Goal: Information Seeking & Learning: Learn about a topic

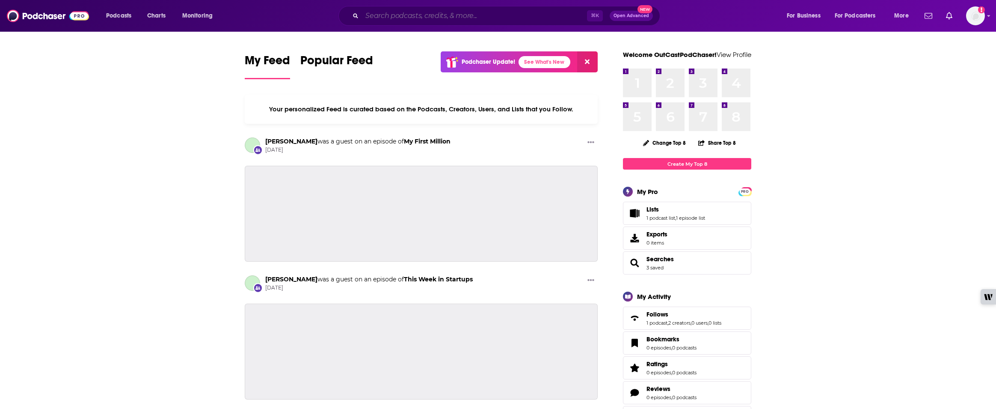
click at [393, 15] on input "Search podcasts, credits, & more..." at bounding box center [474, 16] width 225 height 14
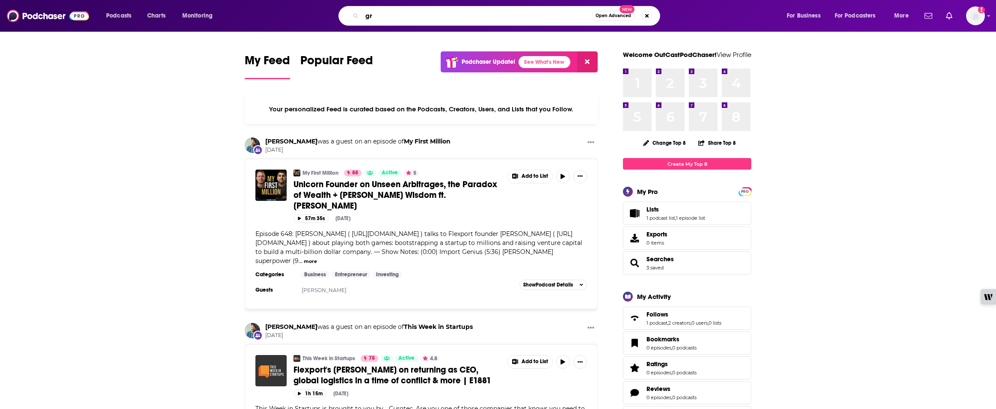
type input "g"
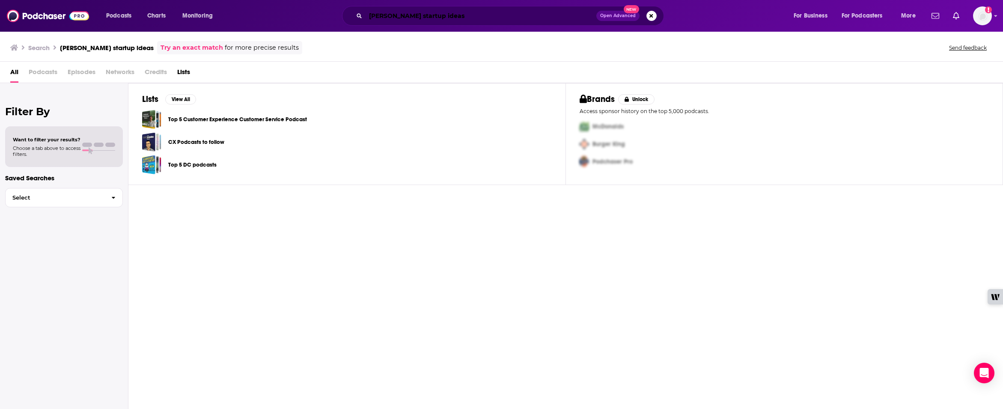
click at [399, 20] on input "[PERSON_NAME] startup ideas" at bounding box center [481, 16] width 231 height 14
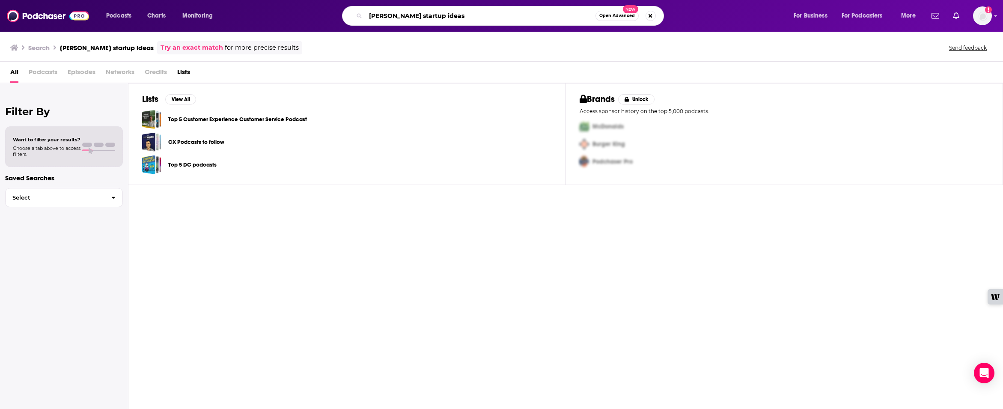
click at [399, 20] on input "[PERSON_NAME] startup ideas" at bounding box center [481, 16] width 230 height 14
type input "startup ideas"
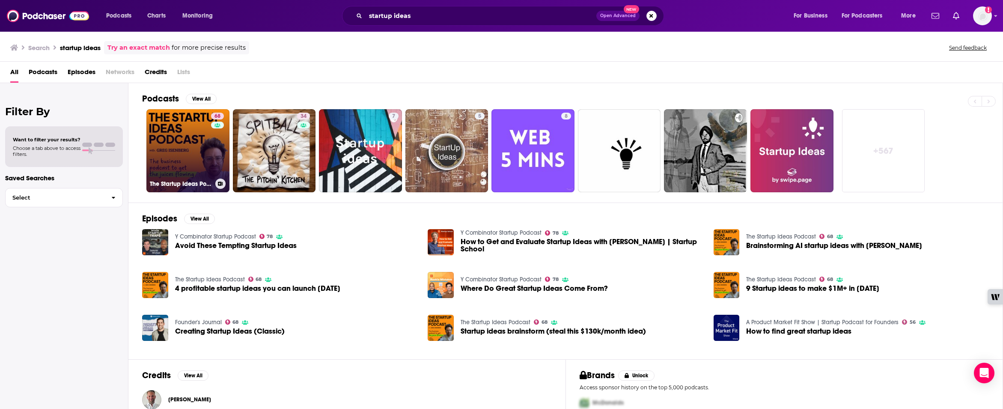
click at [187, 150] on link "68 The Startup Ideas Podcast" at bounding box center [187, 150] width 83 height 83
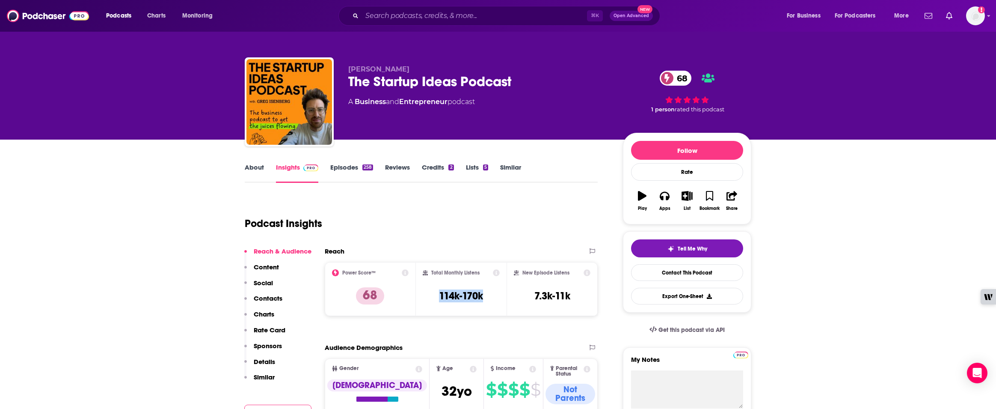
drag, startPoint x: 485, startPoint y: 296, endPoint x: 433, endPoint y: 296, distance: 52.2
click at [433, 296] on div "Total Monthly Listens 114k-170k" at bounding box center [461, 288] width 77 height 39
copy h3 "114k-170k"
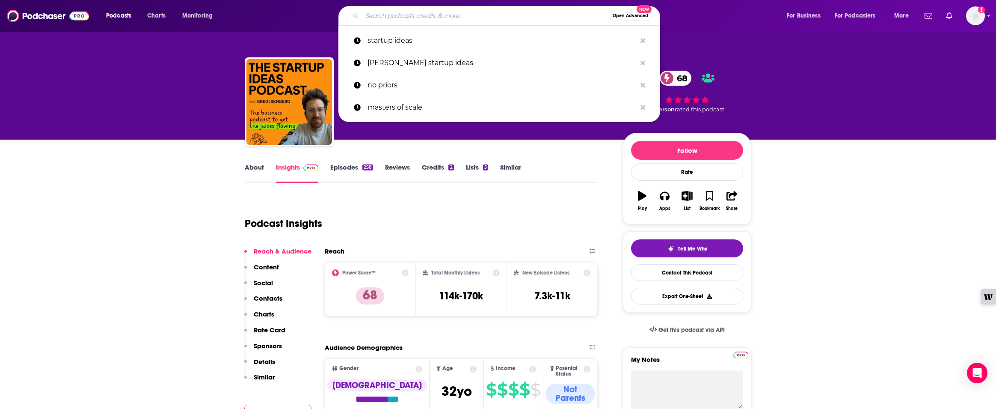
click at [372, 16] on input "Search podcasts, credits, & more..." at bounding box center [485, 16] width 247 height 14
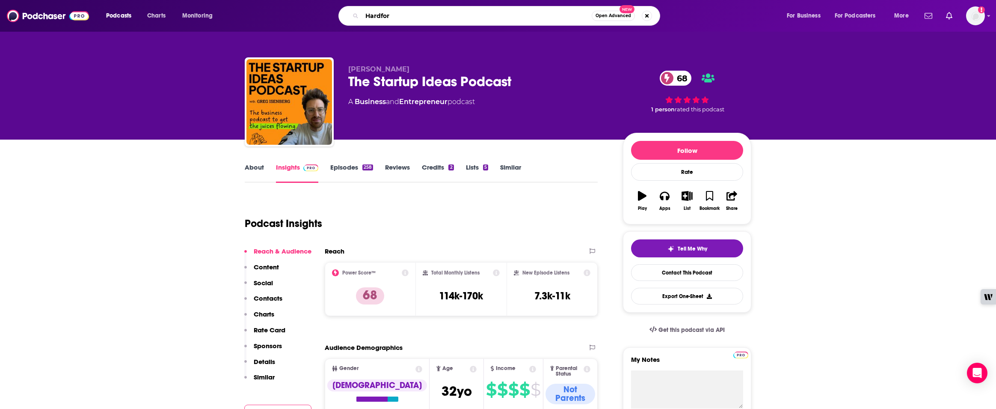
type input "Hardfork"
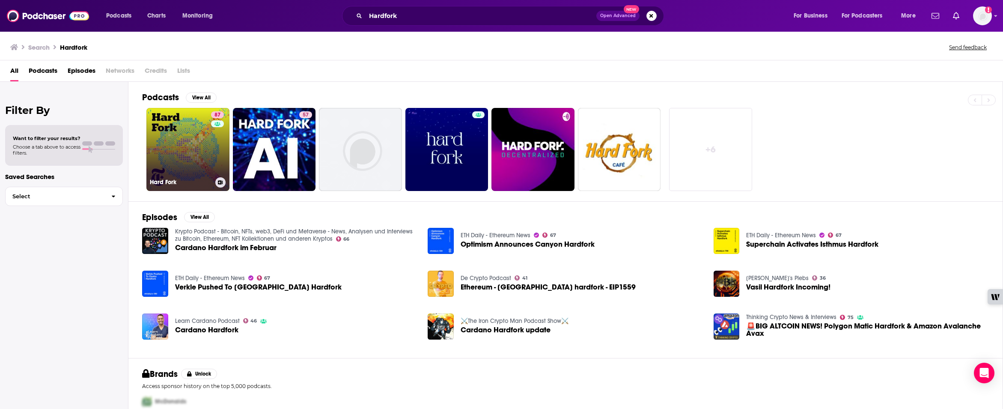
click at [186, 143] on link "87 Hard Fork" at bounding box center [187, 149] width 83 height 83
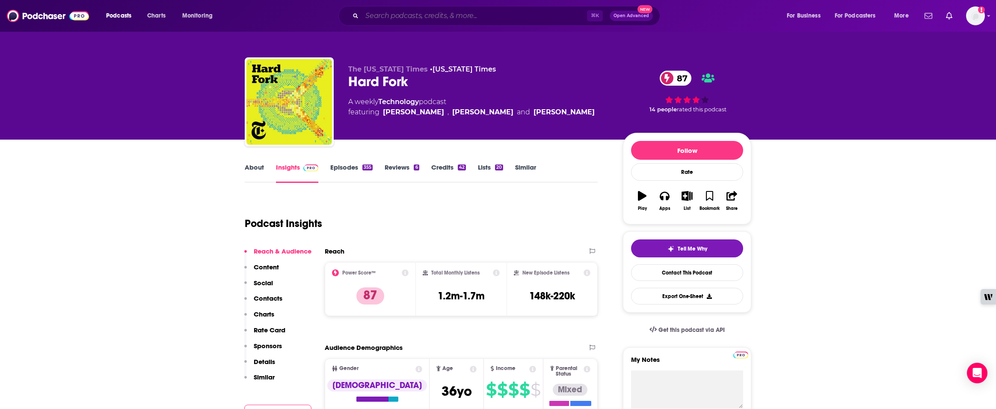
click at [369, 18] on input "Search podcasts, credits, & more..." at bounding box center [474, 16] width 225 height 14
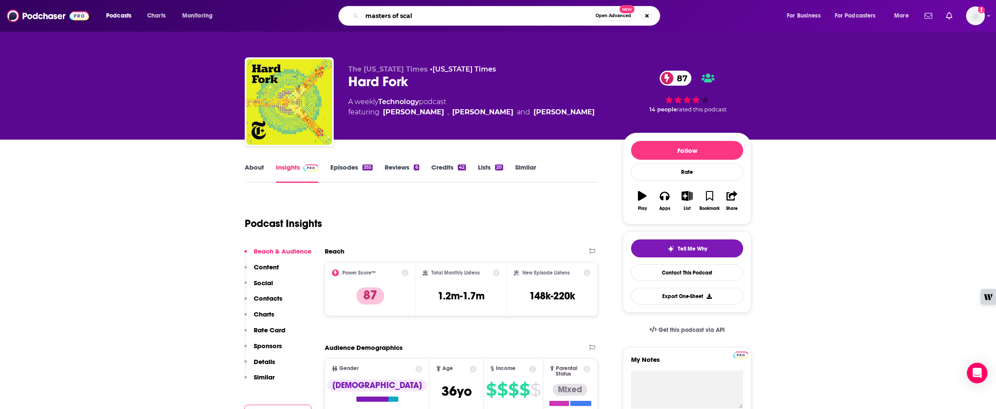
type input "masters of scale"
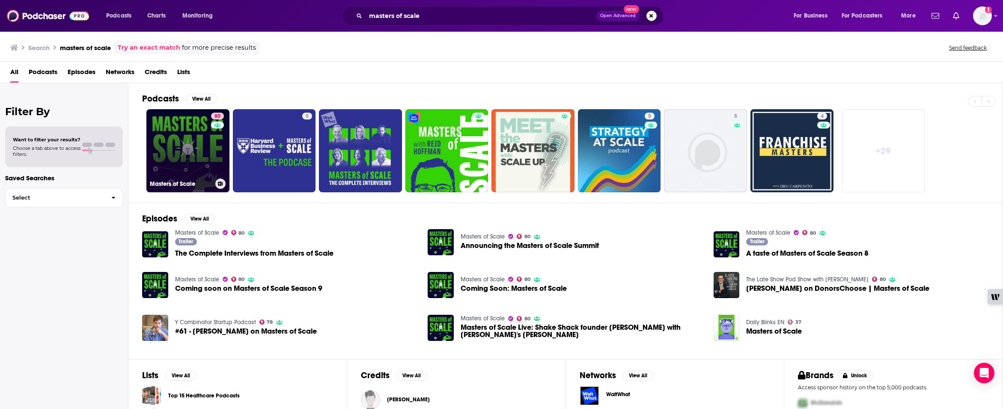
click at [185, 158] on link "80 Masters of Scale" at bounding box center [187, 150] width 83 height 83
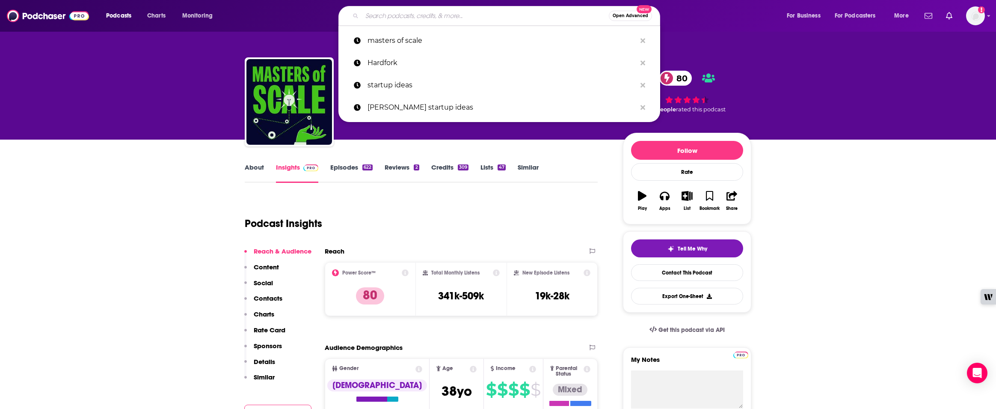
click at [403, 21] on input "Search podcasts, credits, & more..." at bounding box center [485, 16] width 247 height 14
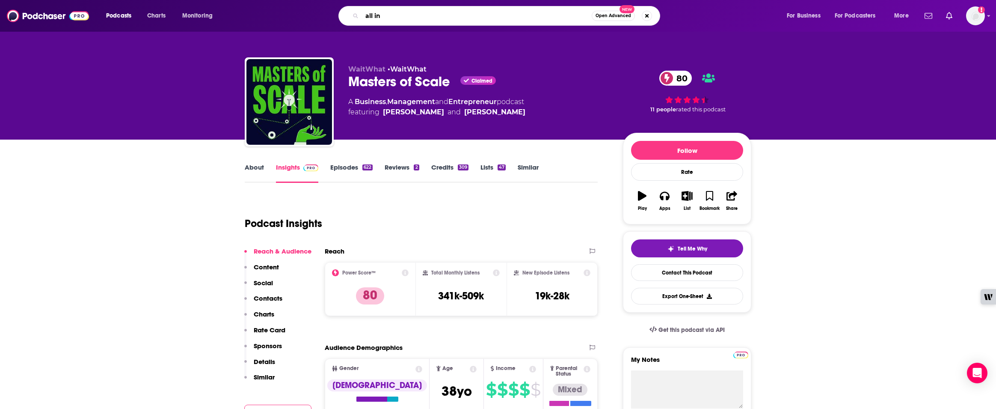
type input "all in"
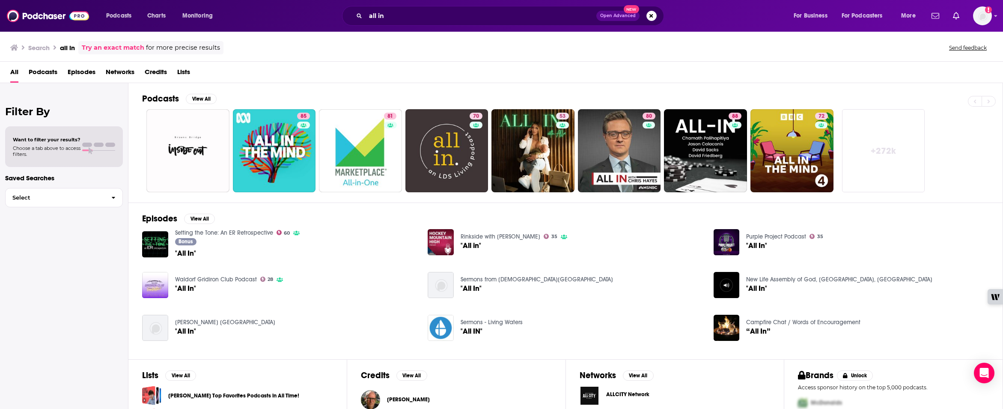
click at [269, 74] on div "All Podcasts Episodes Networks Credits Lists" at bounding box center [503, 74] width 986 height 18
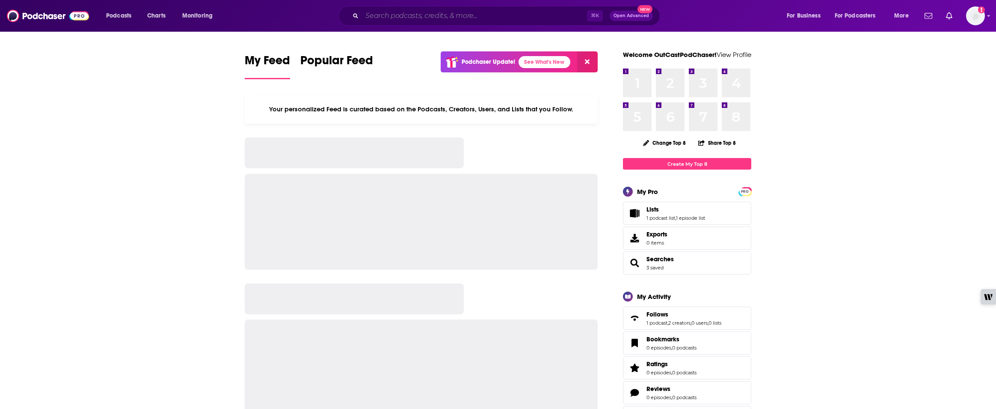
click at [382, 20] on input "Search podcasts, credits, & more..." at bounding box center [474, 16] width 225 height 14
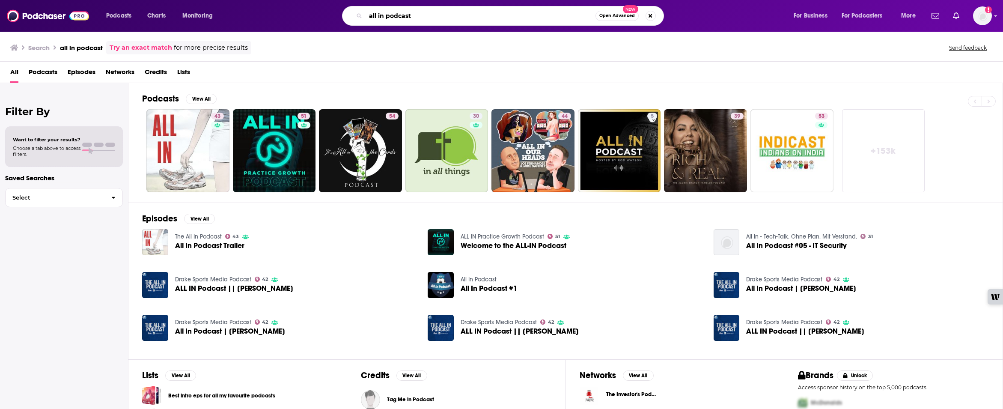
drag, startPoint x: 430, startPoint y: 18, endPoint x: 359, endPoint y: 14, distance: 71.6
click at [359, 14] on div "all in podcast Open Advanced New" at bounding box center [503, 16] width 322 height 20
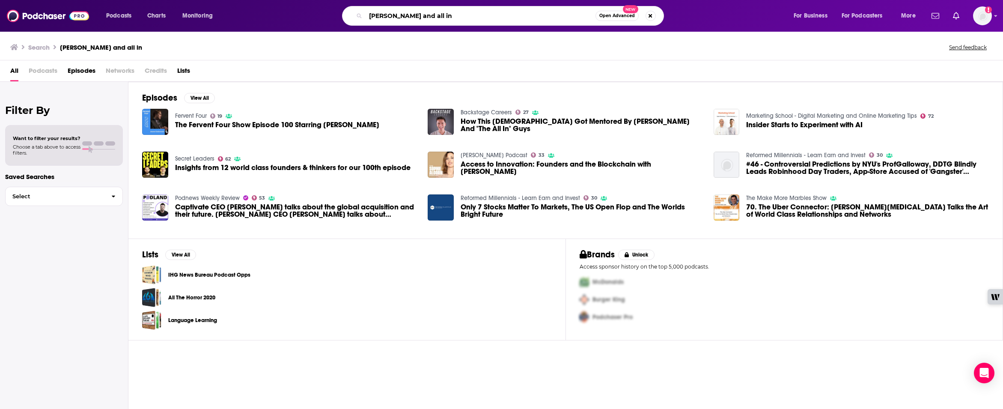
drag, startPoint x: 455, startPoint y: 19, endPoint x: 309, endPoint y: 18, distance: 146.0
click at [309, 18] on div "jason calcanis and all in Open Advanced New" at bounding box center [511, 16] width 547 height 20
type input "the all in podcast"
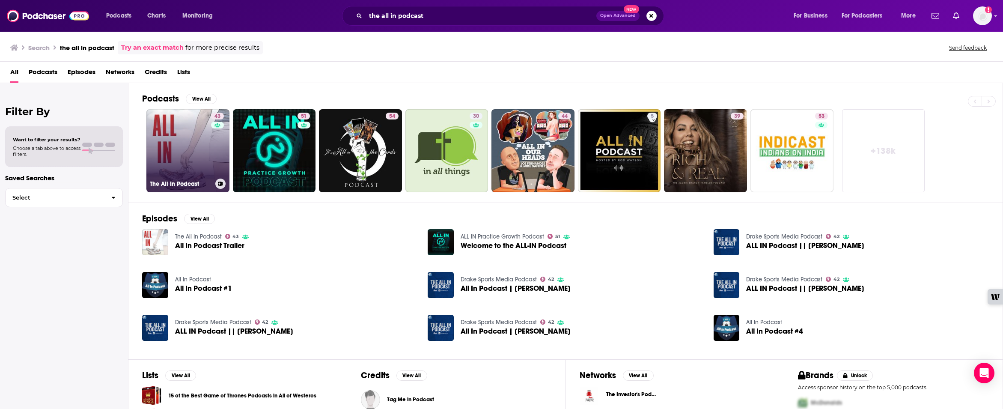
click at [216, 134] on div "43" at bounding box center [218, 146] width 15 height 66
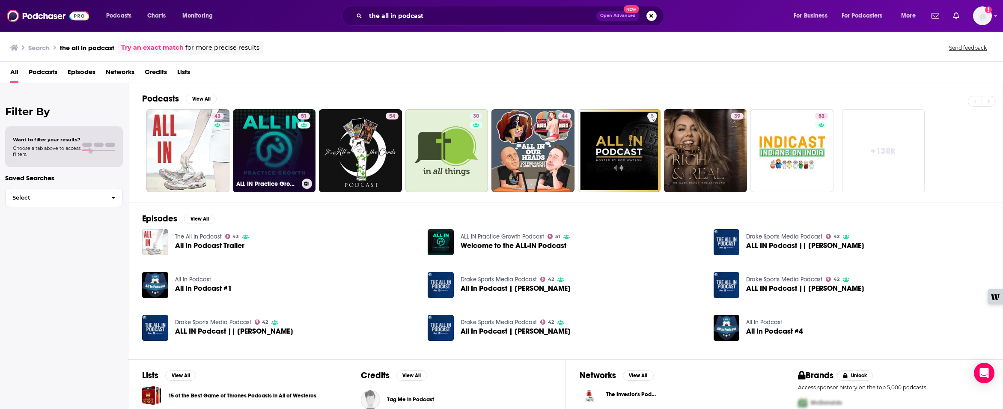
click at [276, 152] on link "51 ALL IN Practice Growth Podcast" at bounding box center [274, 150] width 83 height 83
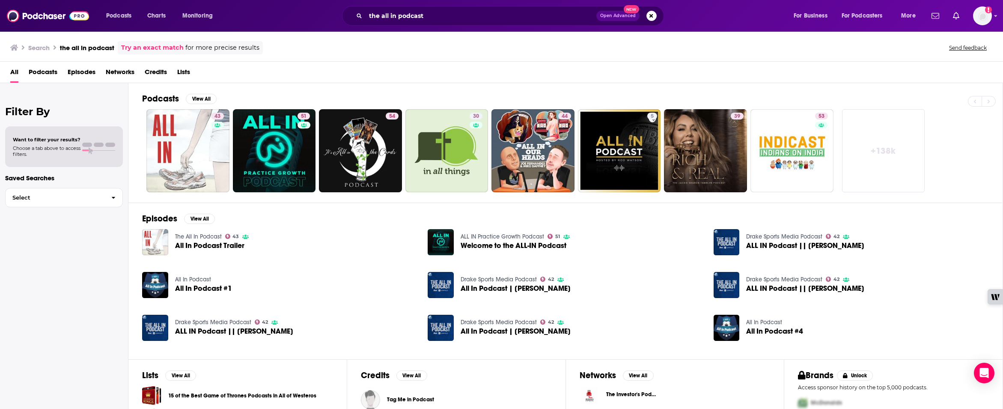
click at [486, 244] on span "Welcome to the ALL-IN Podcast" at bounding box center [514, 245] width 106 height 7
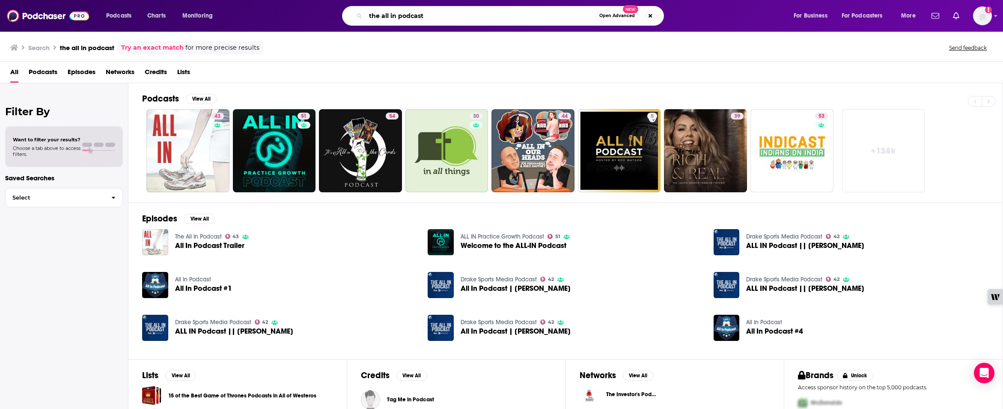
drag, startPoint x: 426, startPoint y: 17, endPoint x: 348, endPoint y: 17, distance: 77.9
click at [348, 17] on div "the all in podcast Open Advanced New" at bounding box center [503, 16] width 322 height 20
type input "no priors"
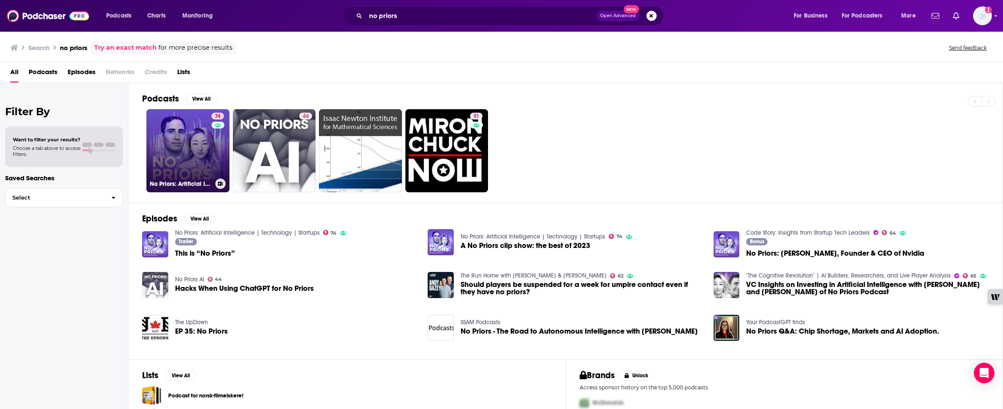
click at [215, 165] on div "74" at bounding box center [218, 146] width 15 height 66
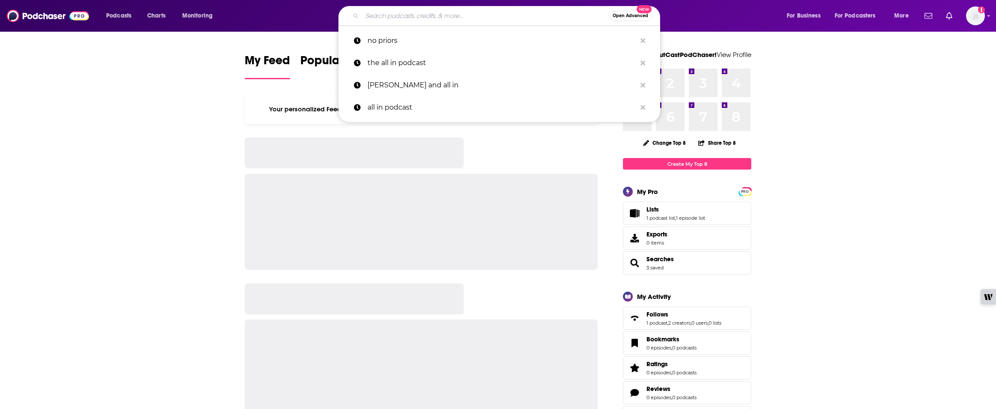
click at [389, 18] on input "Search podcasts, credits, & more..." at bounding box center [485, 16] width 247 height 14
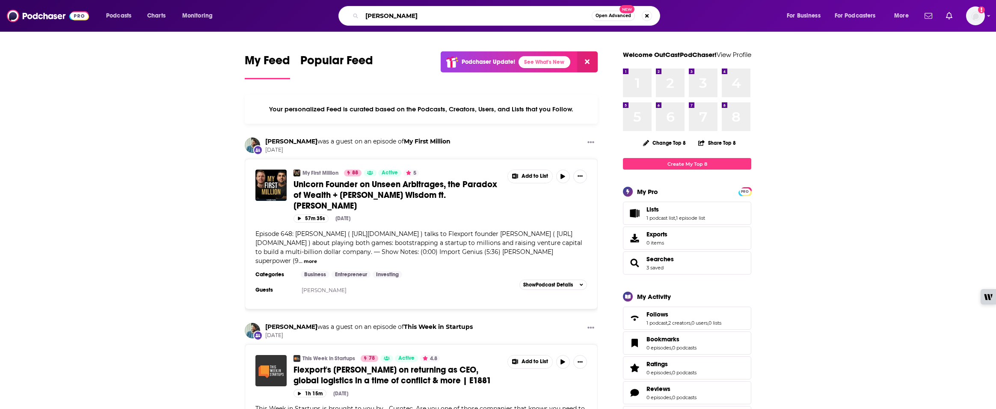
type input "dwarkesh patel"
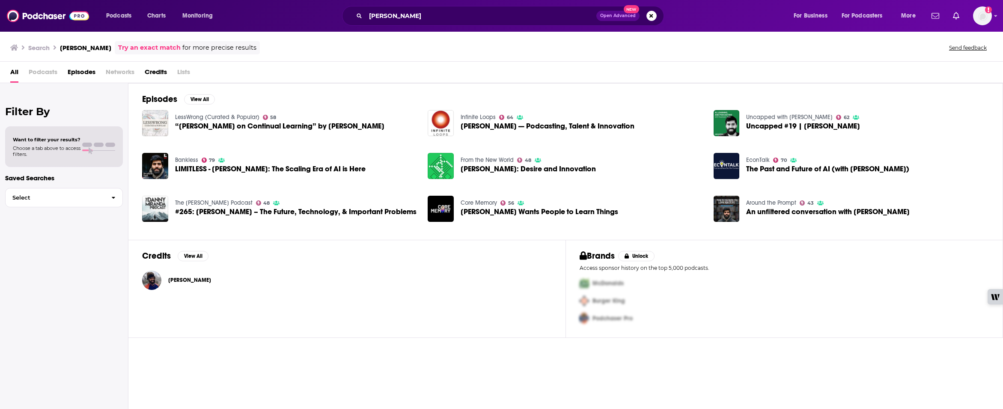
click at [192, 279] on span "Dwarkesh Patel" at bounding box center [189, 279] width 43 height 7
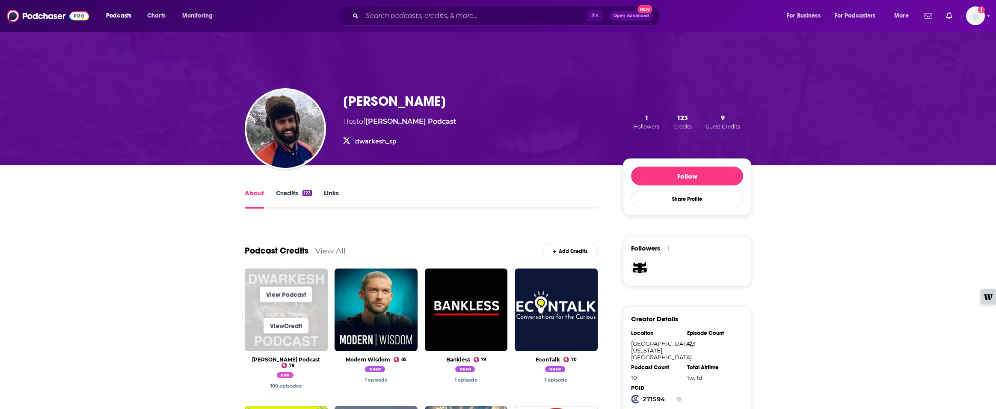
click at [296, 312] on span "View Credit" at bounding box center [286, 325] width 83 height 31
click at [280, 291] on link "View Podcast" at bounding box center [286, 294] width 53 height 15
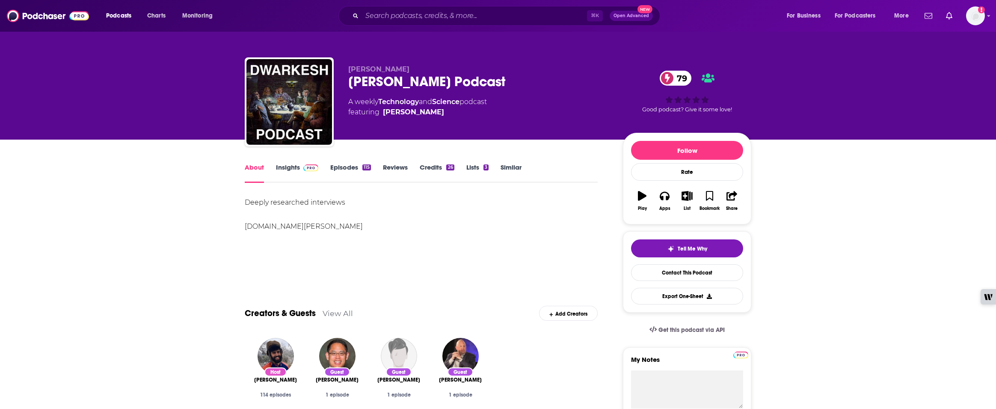
click at [297, 166] on link "Insights" at bounding box center [297, 173] width 42 height 20
